Goal: Check status: Check status

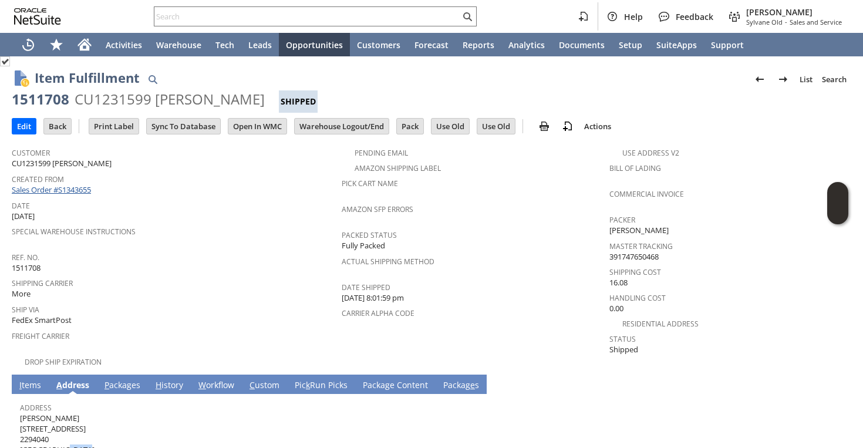
click at [70, 184] on link "Sales Order #S1343655" at bounding box center [53, 189] width 82 height 11
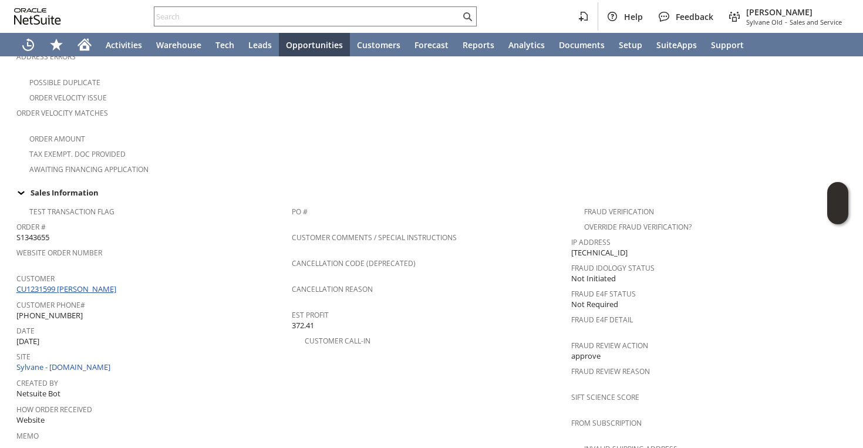
scroll to position [331, 0]
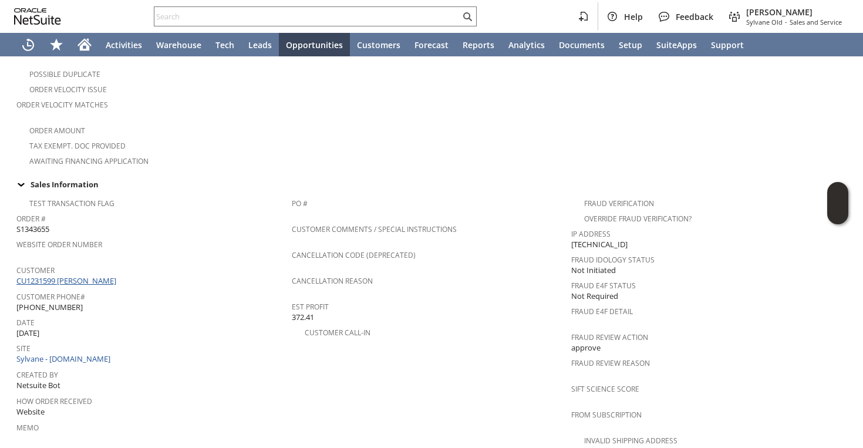
click at [103, 275] on link "CU1231599 Christine H Wolf" at bounding box center [67, 280] width 103 height 11
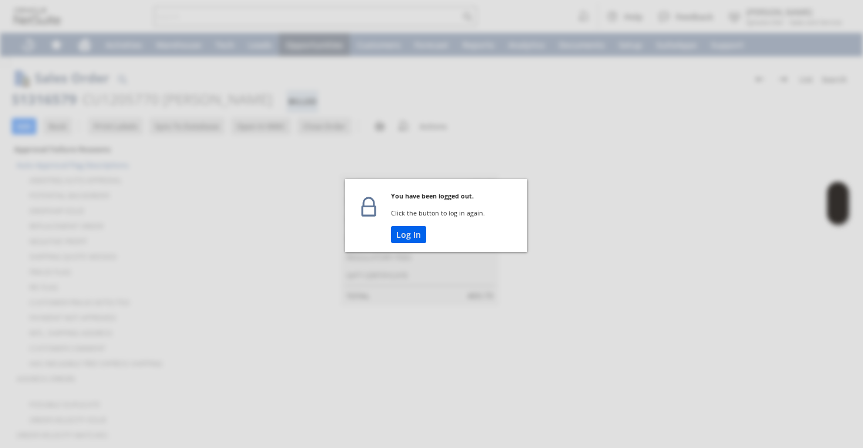
scroll to position [771, 0]
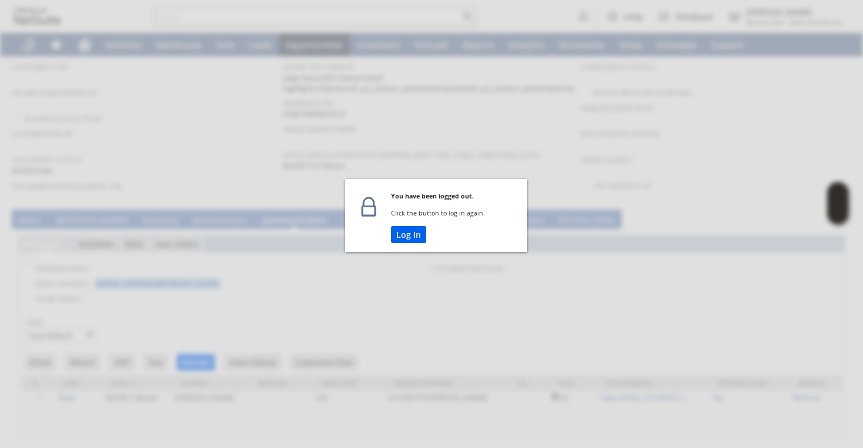
click at [412, 234] on button "Log In" at bounding box center [408, 234] width 35 height 17
